Goal: Task Accomplishment & Management: Use online tool/utility

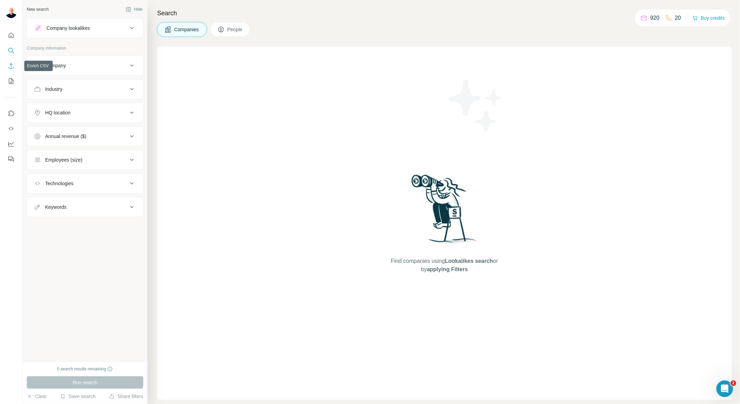
click at [12, 71] on button "Enrich CSV" at bounding box center [11, 66] width 11 height 12
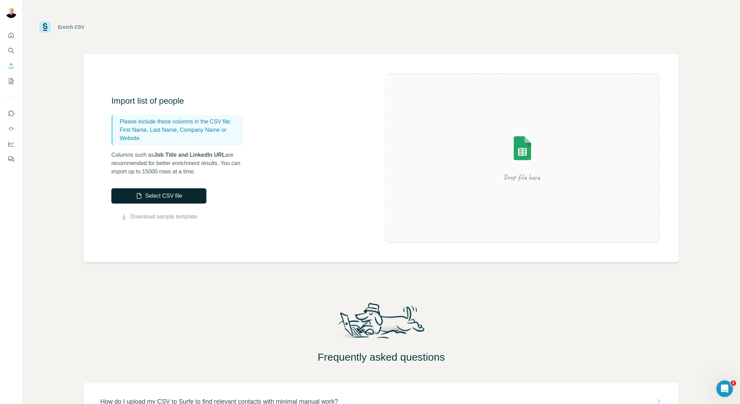
click at [180, 198] on button "Select CSV file" at bounding box center [158, 195] width 95 height 15
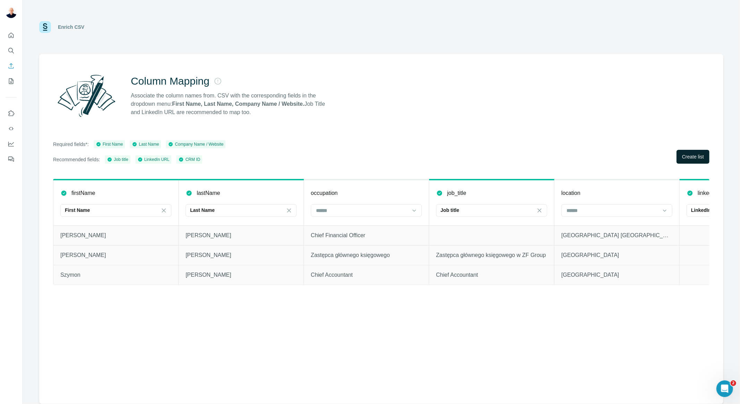
click at [701, 153] on span "Create list" at bounding box center [693, 156] width 22 height 7
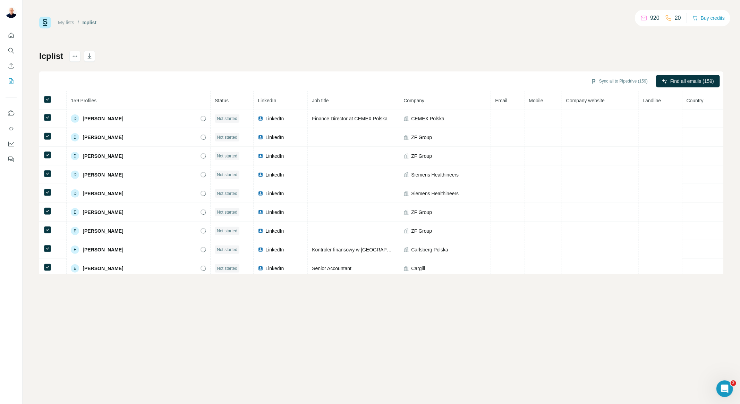
scroll to position [594, 0]
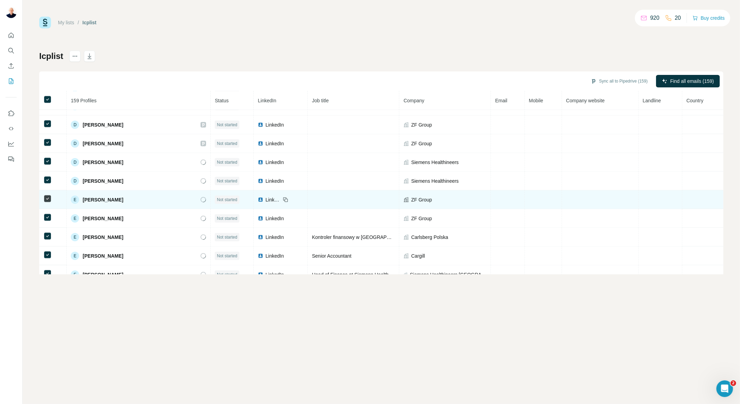
click at [360, 209] on td at bounding box center [354, 199] width 92 height 19
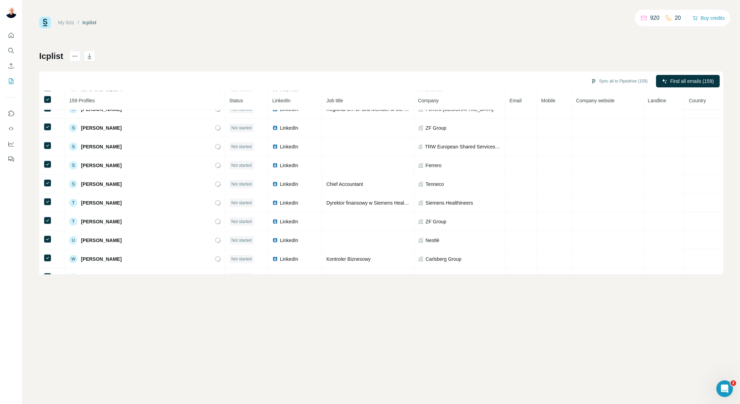
scroll to position [2850, 0]
